Goal: Navigation & Orientation: Find specific page/section

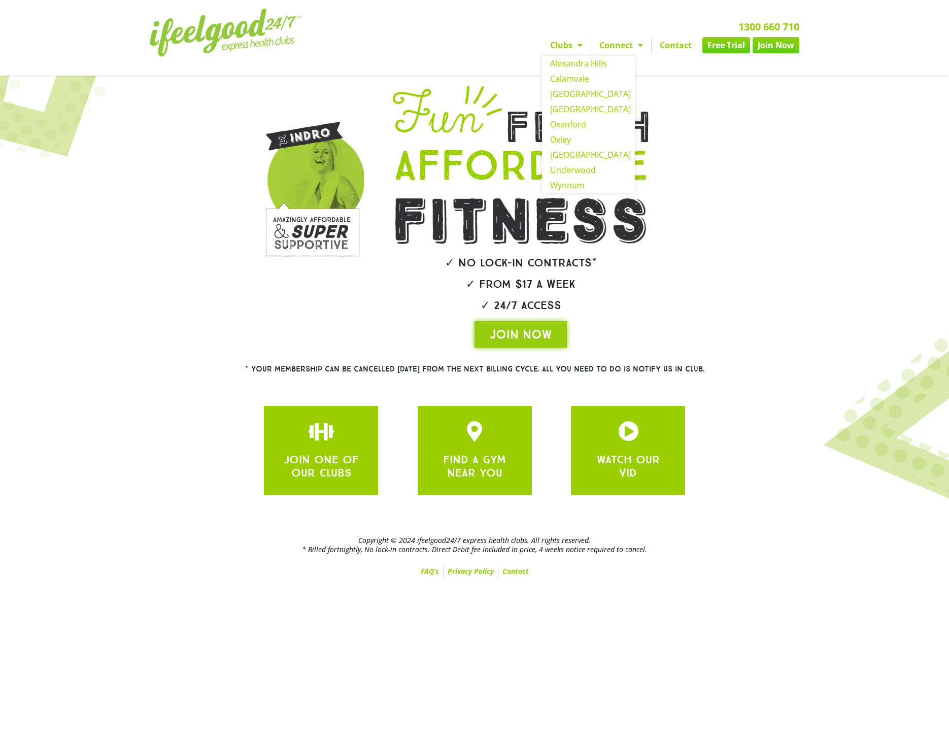
click at [577, 42] on span "Menu" at bounding box center [577, 45] width 10 height 18
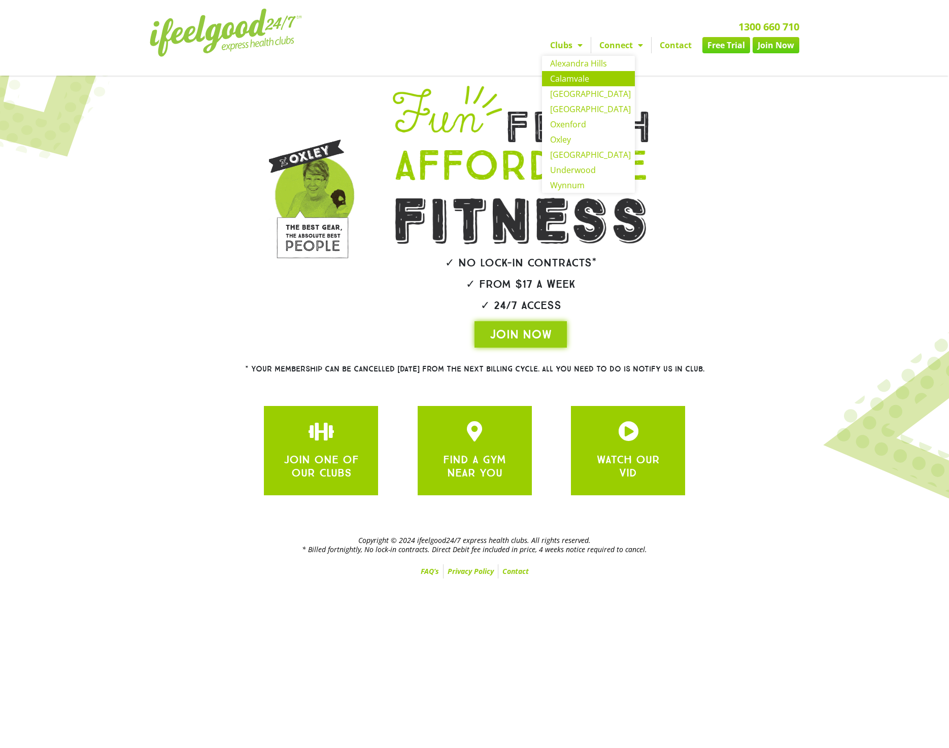
click at [569, 80] on link "Calamvale" at bounding box center [588, 78] width 93 height 15
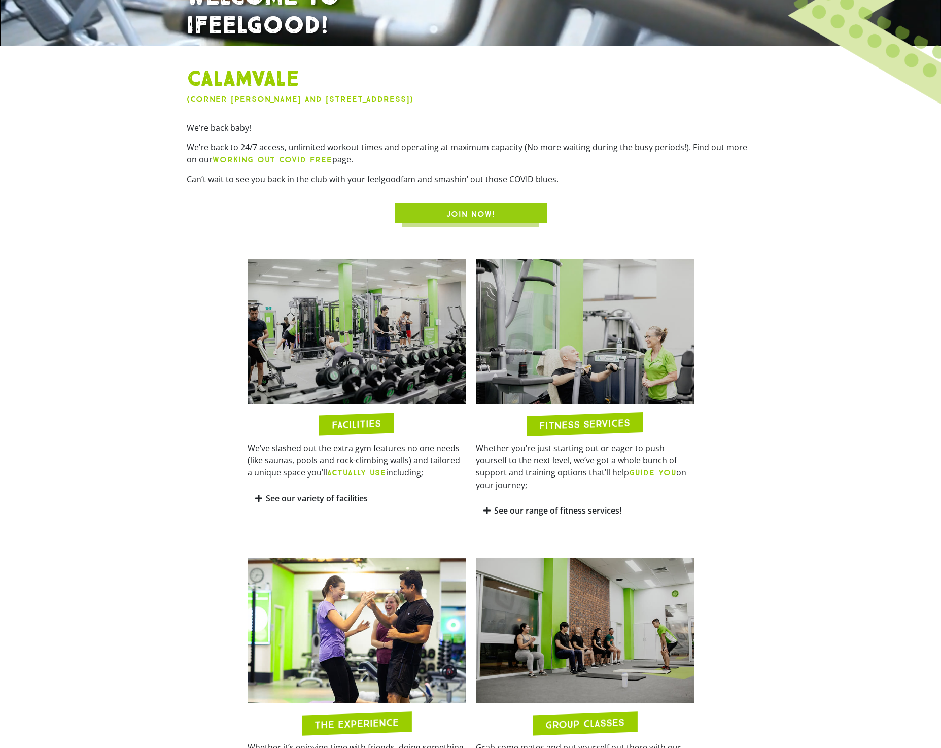
scroll to position [660, 0]
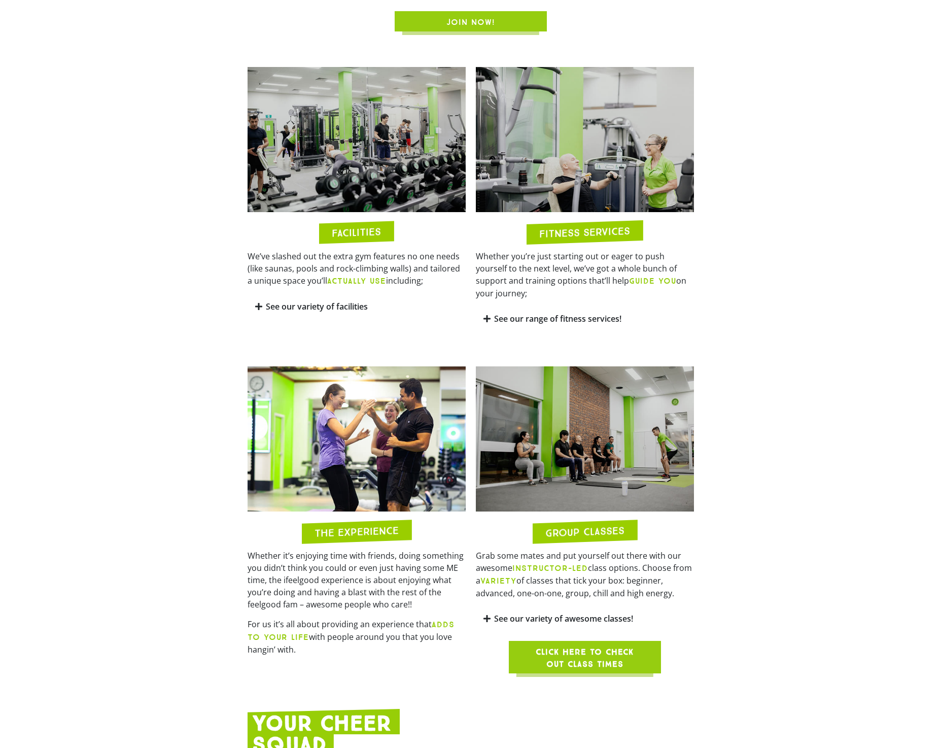
click at [274, 303] on link "See our variety of facilities" at bounding box center [317, 306] width 102 height 11
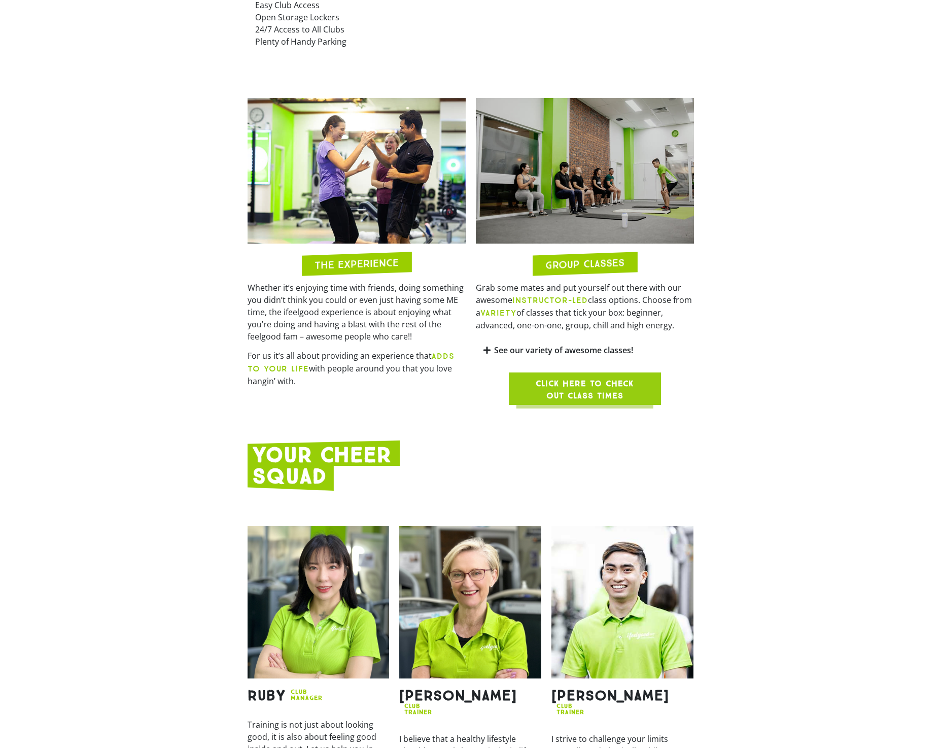
scroll to position [1116, 0]
